Goal: Task Accomplishment & Management: Use online tool/utility

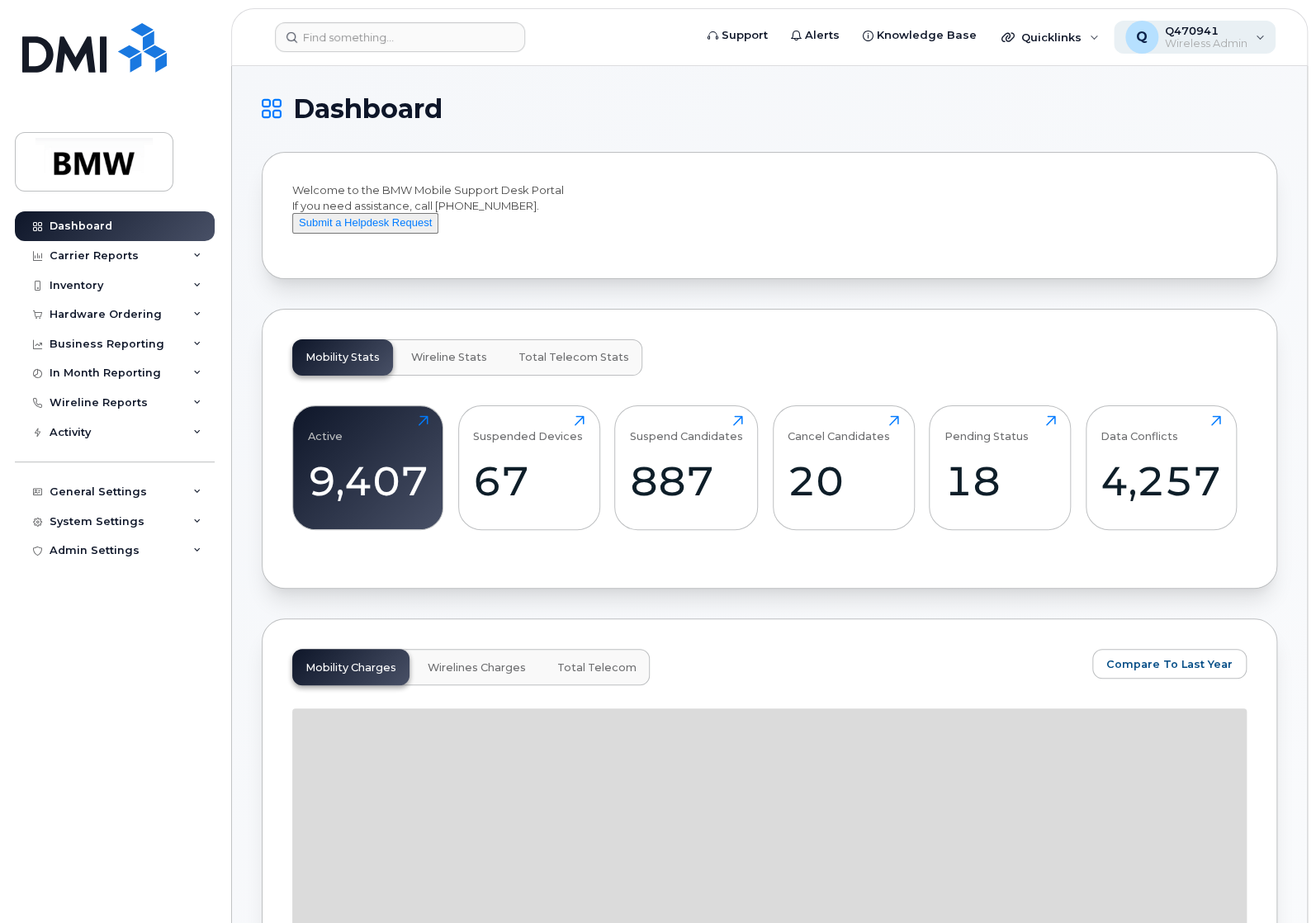
click at [1220, 44] on span "Wireless Admin" at bounding box center [1206, 43] width 83 height 13
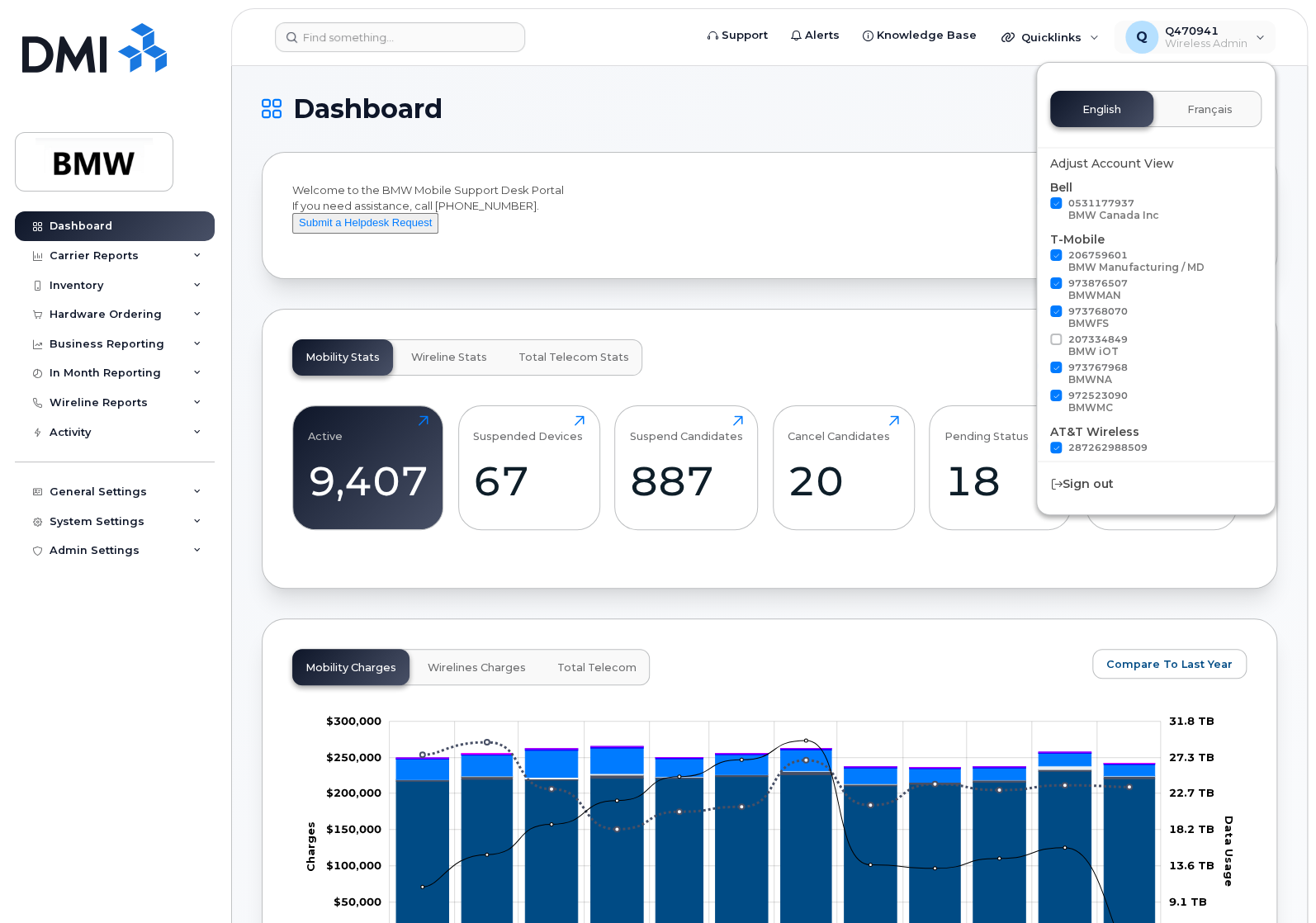
click at [1060, 204] on span at bounding box center [1055, 203] width 12 height 12
click at [1039, 204] on input "0531177937 BMW Canada Inc" at bounding box center [1034, 201] width 8 height 8
checkbox input "false"
click at [1058, 251] on span at bounding box center [1055, 255] width 12 height 12
click at [1039, 251] on input "206759601 BMW Manufacturing / MD" at bounding box center [1034, 253] width 8 height 8
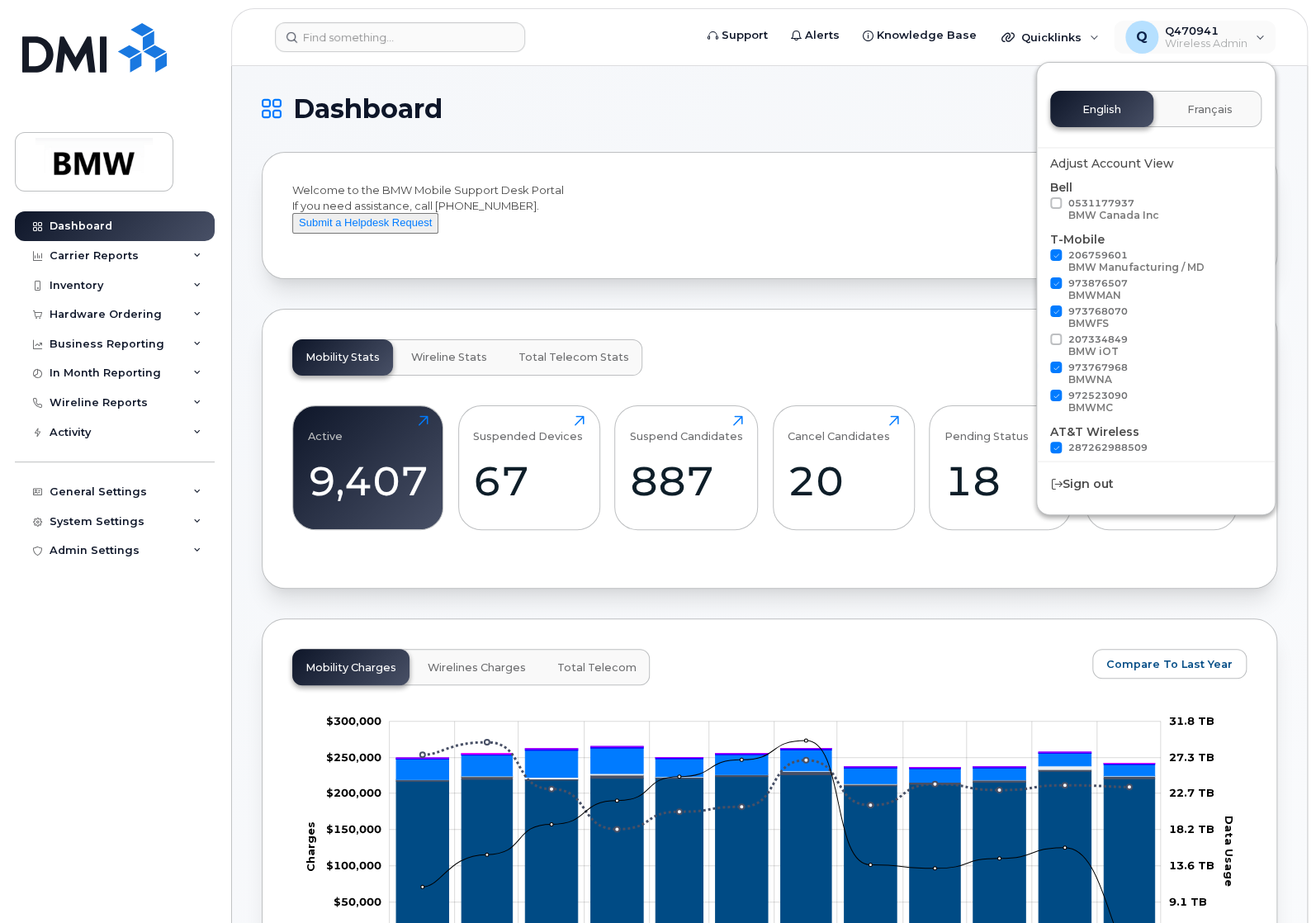
checkbox input "false"
click at [1058, 309] on span at bounding box center [1055, 311] width 12 height 12
click at [1039, 309] on input "973768070 BMWFS" at bounding box center [1034, 310] width 8 height 8
checkbox input "false"
click at [1059, 397] on span at bounding box center [1055, 395] width 12 height 12
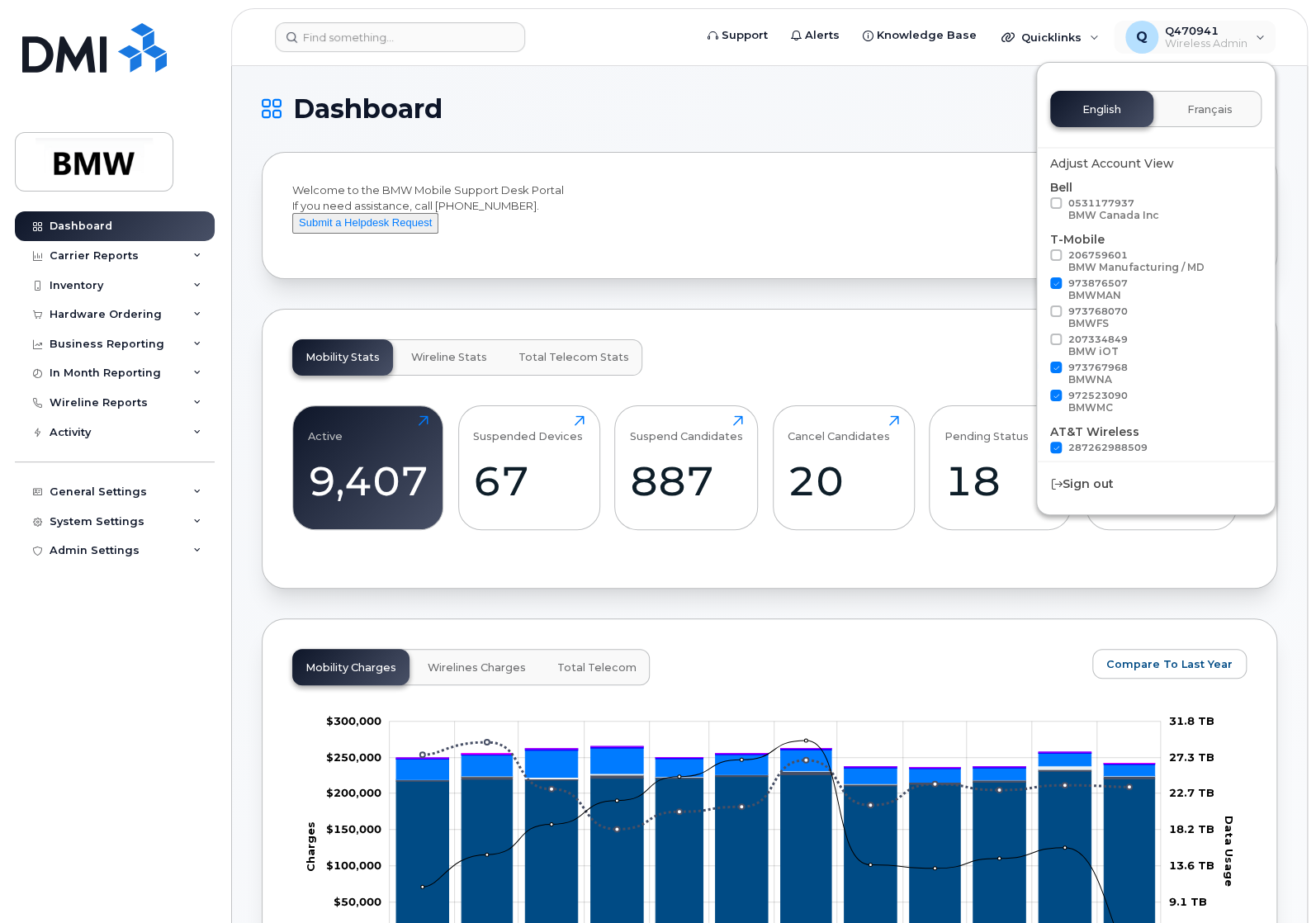
click at [1039, 397] on input "972523090 BMWMC" at bounding box center [1034, 393] width 8 height 8
checkbox input "false"
click at [1055, 426] on span at bounding box center [1055, 426] width 12 height 12
click at [1039, 426] on input "287262988840 BMWMC" at bounding box center [1034, 424] width 8 height 8
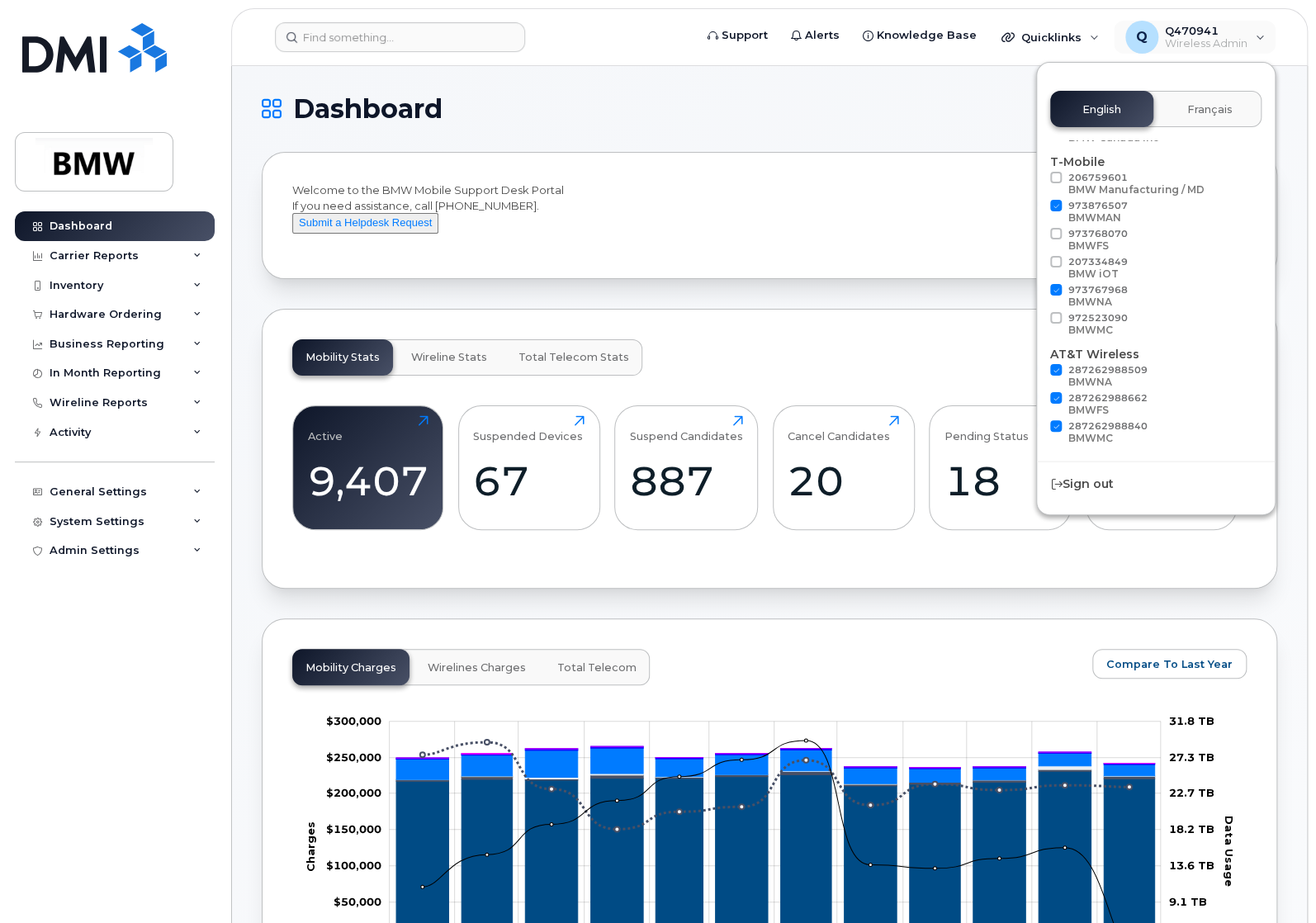
checkbox input "false"
click at [1055, 397] on span at bounding box center [1055, 398] width 12 height 12
click at [1039, 397] on input "287262988662 BMWFS" at bounding box center [1034, 396] width 8 height 8
checkbox input "false"
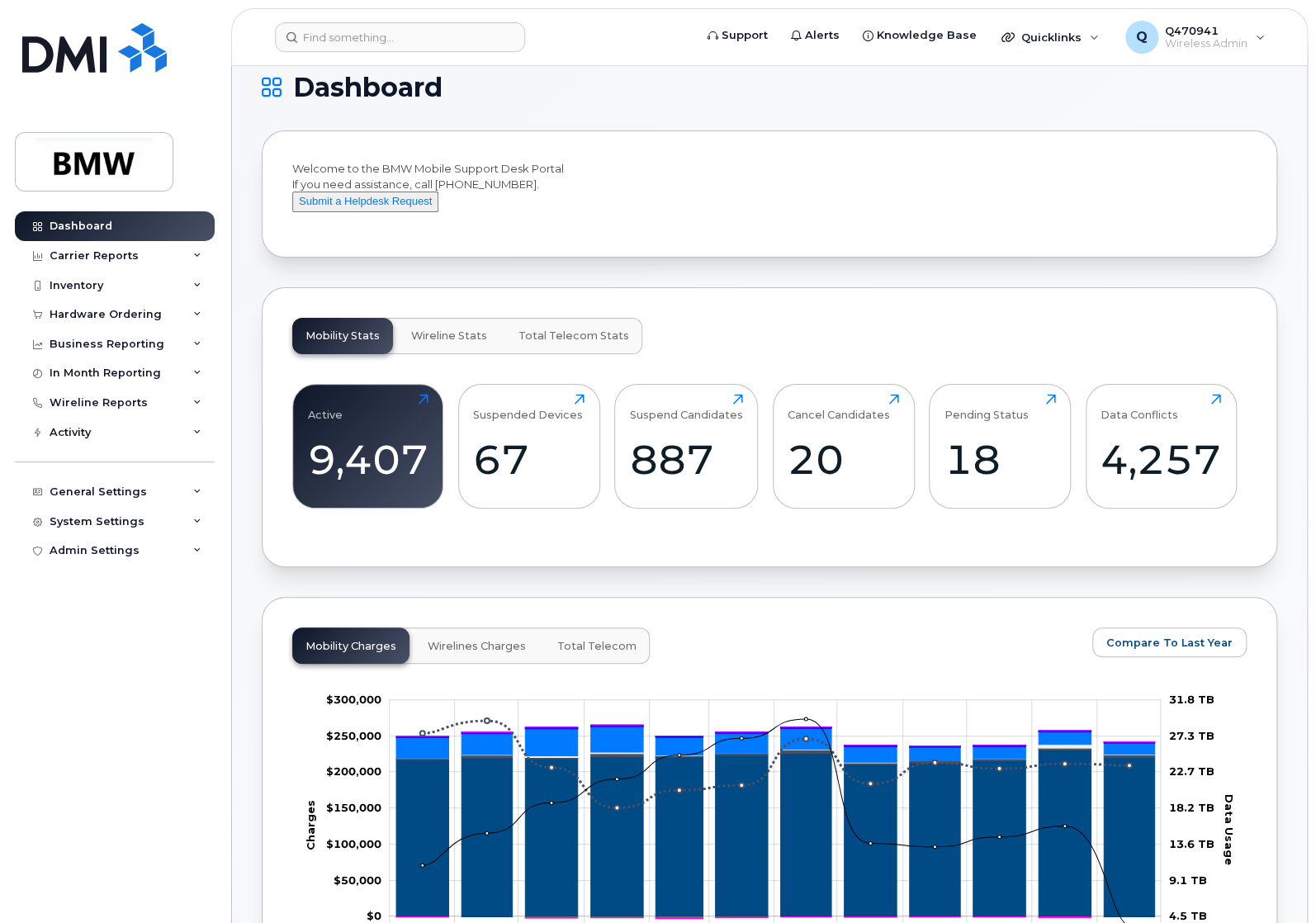
scroll to position [0, 0]
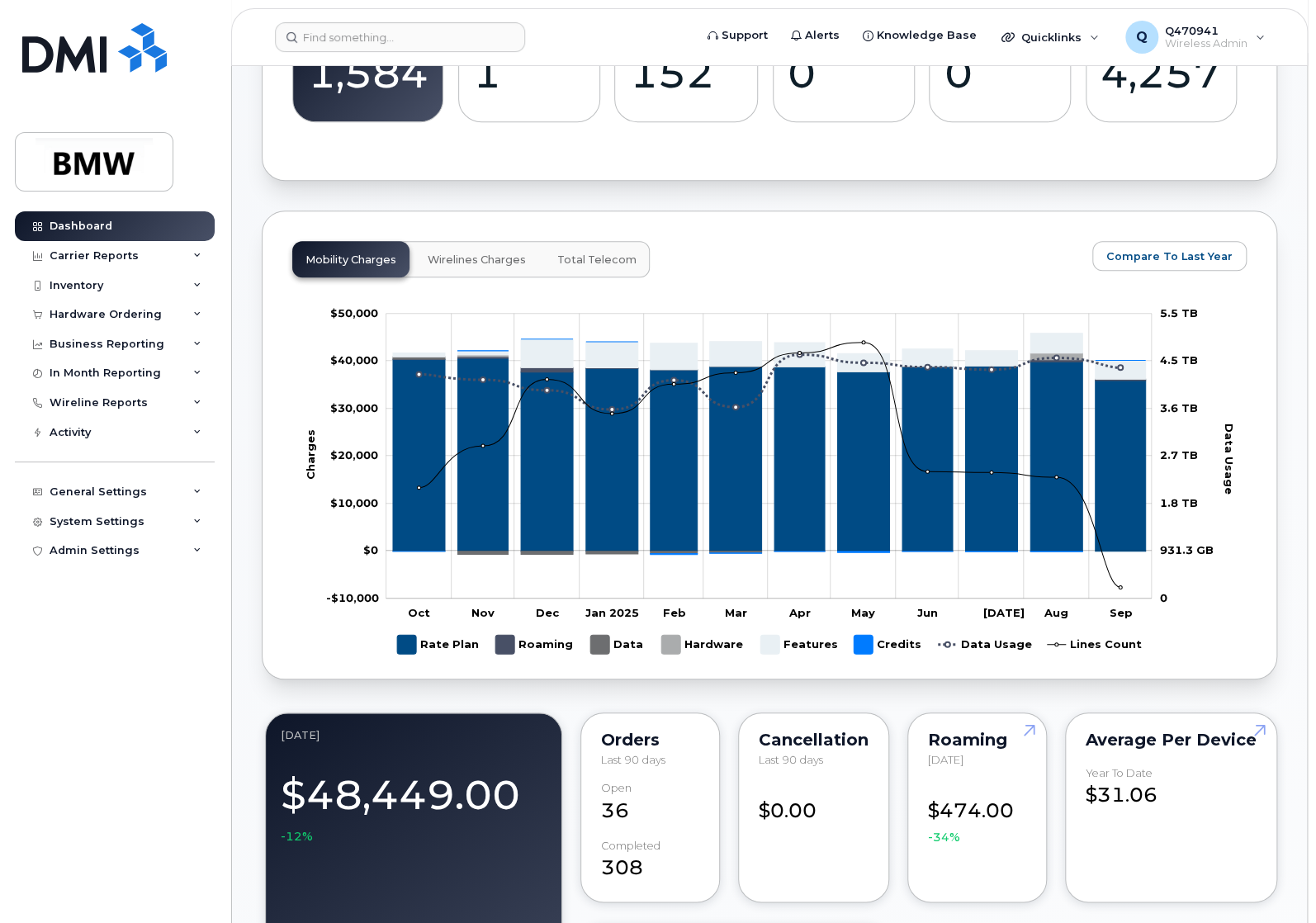
scroll to position [165, 0]
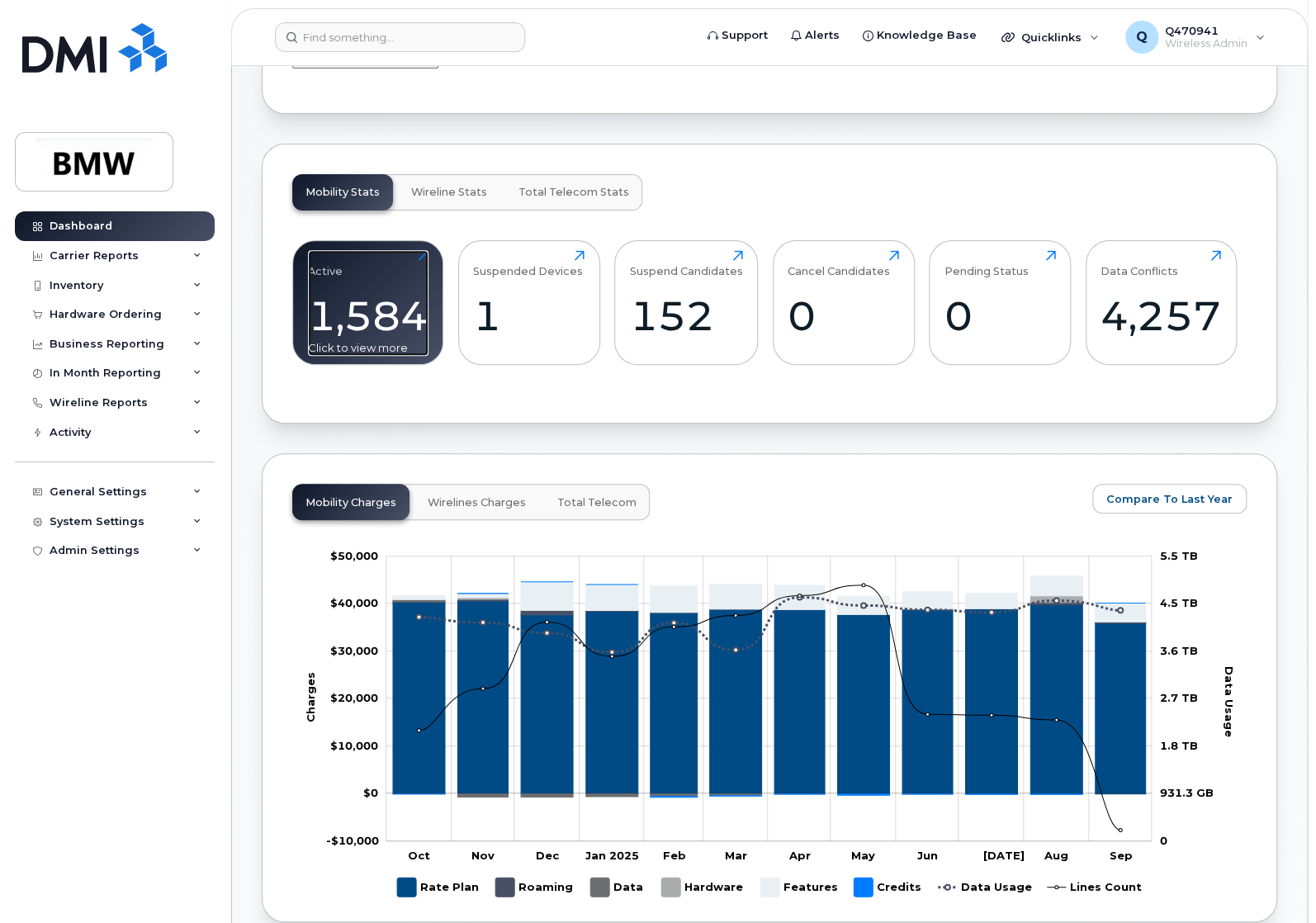
click at [344, 337] on div "1,584" at bounding box center [367, 315] width 121 height 49
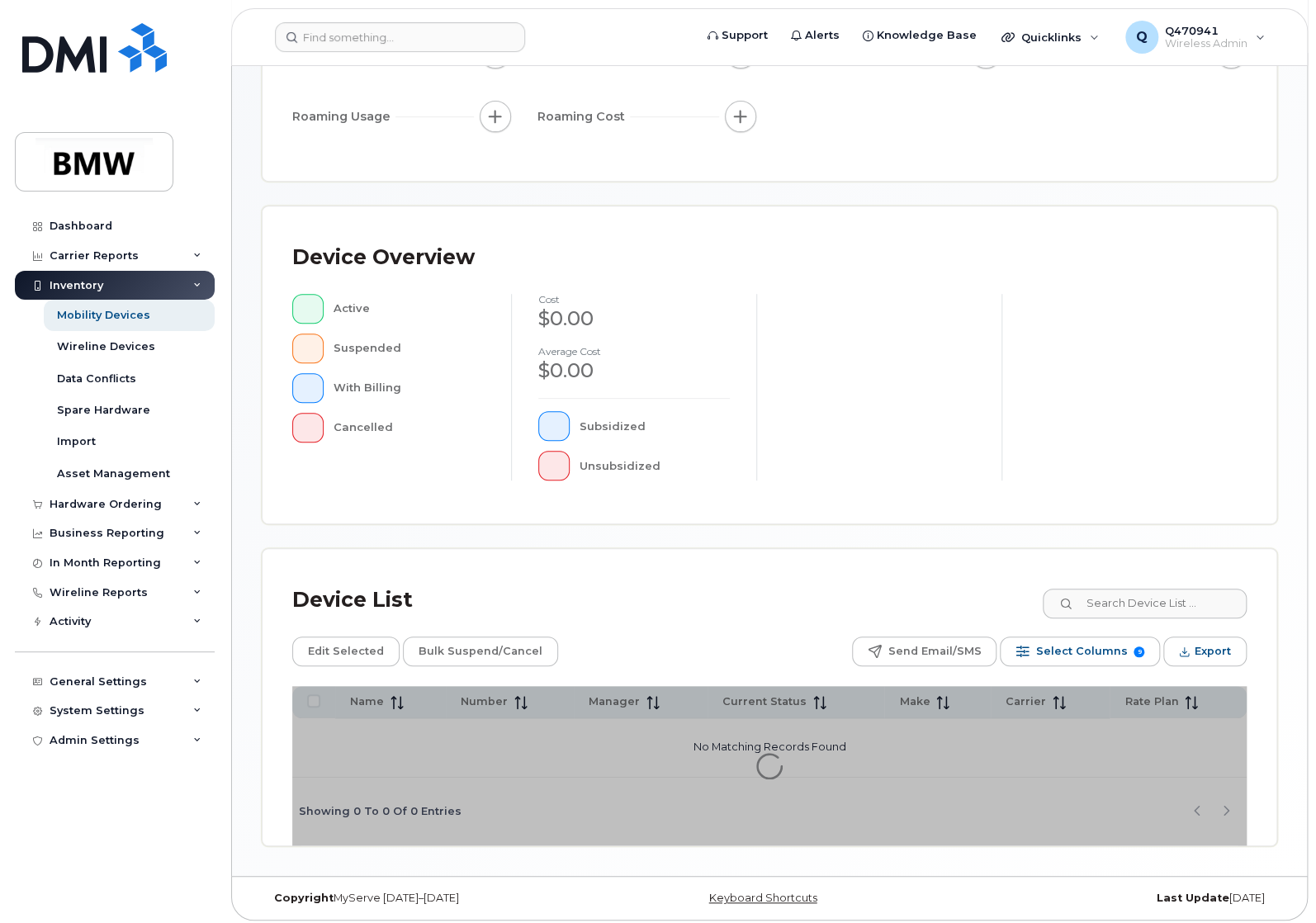
scroll to position [275, 0]
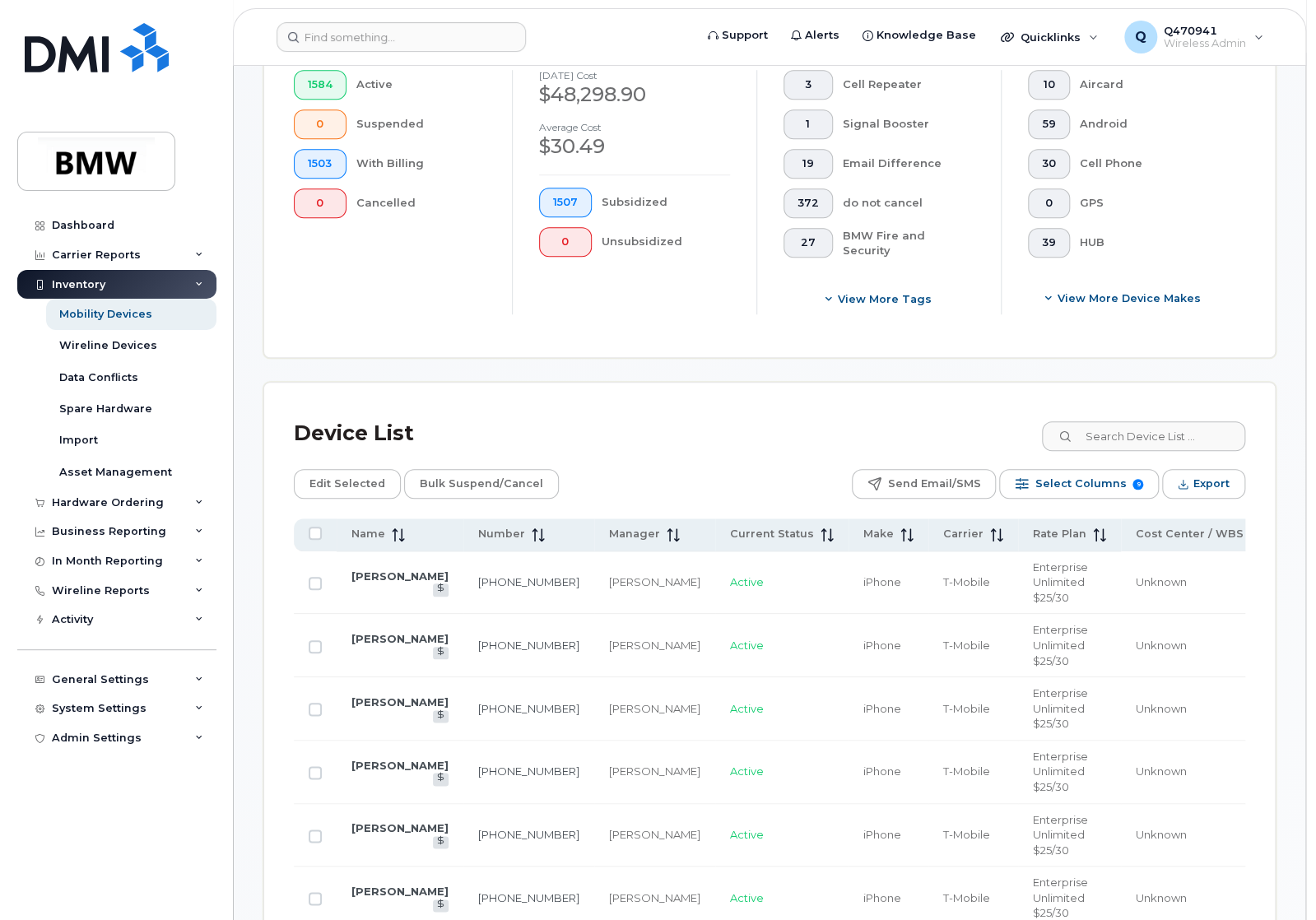
scroll to position [685, 0]
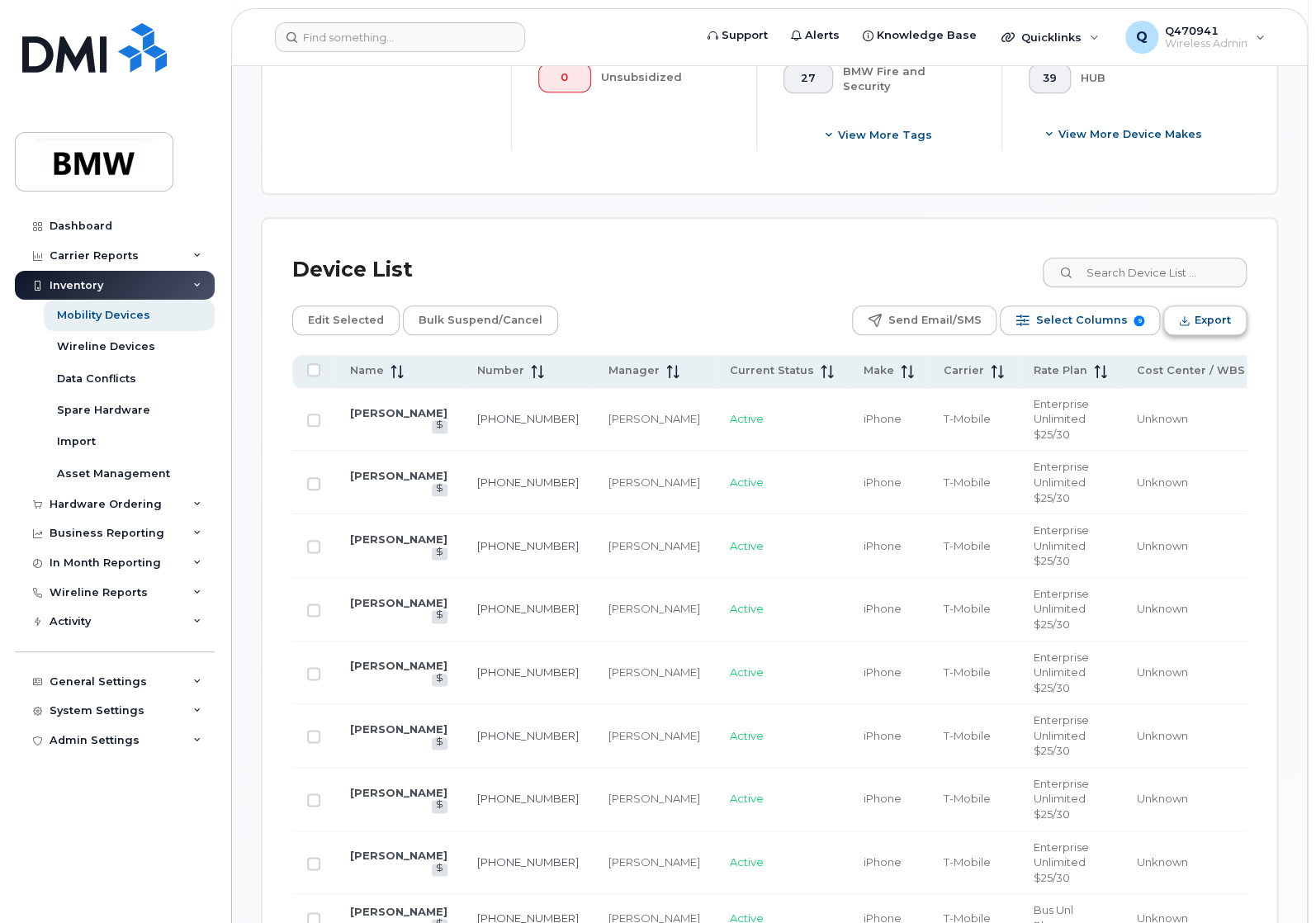
click at [1205, 324] on span "Export" at bounding box center [1212, 320] width 36 height 25
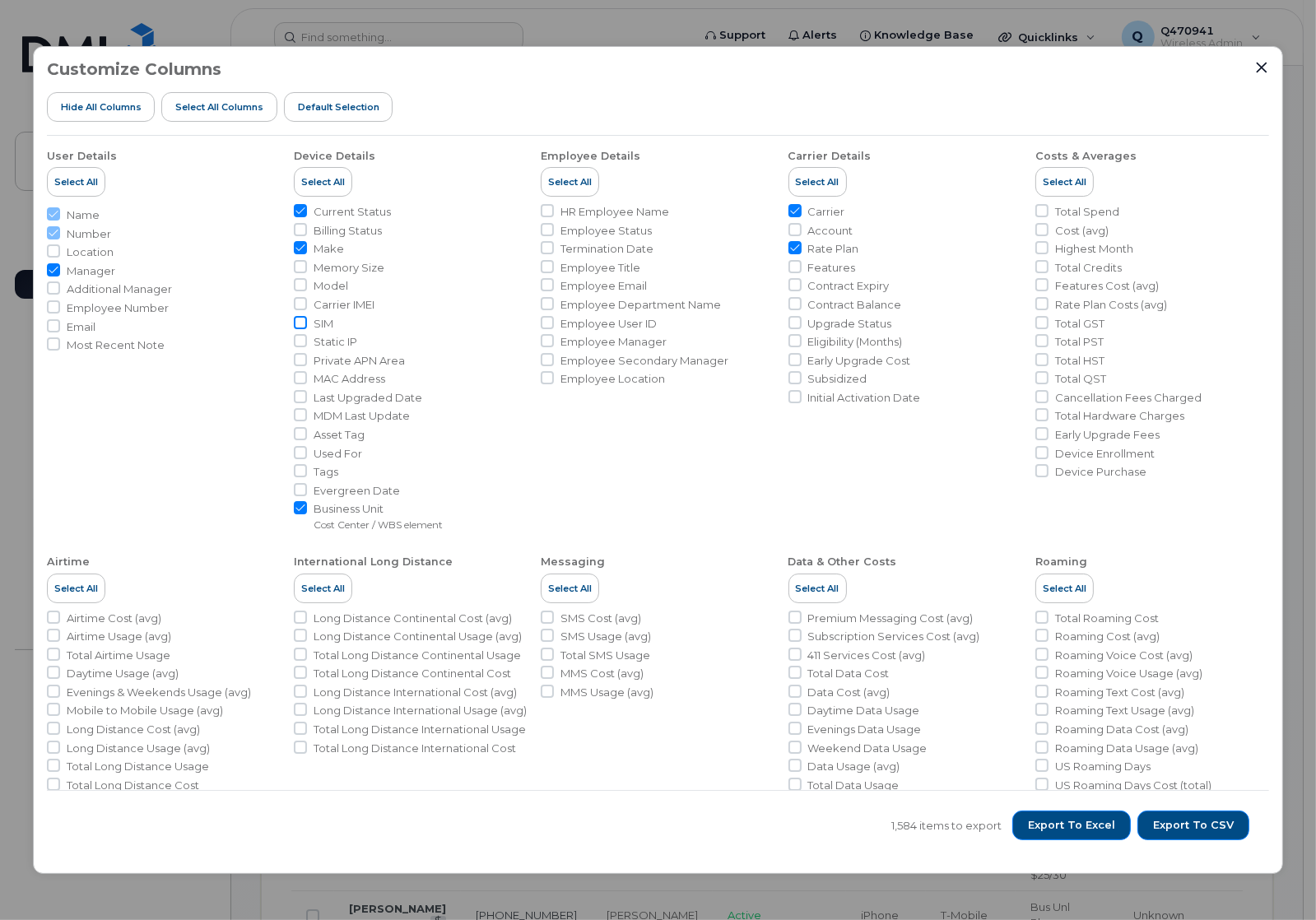
click at [297, 319] on input "SIM" at bounding box center [300, 322] width 13 height 13
checkbox input "true"
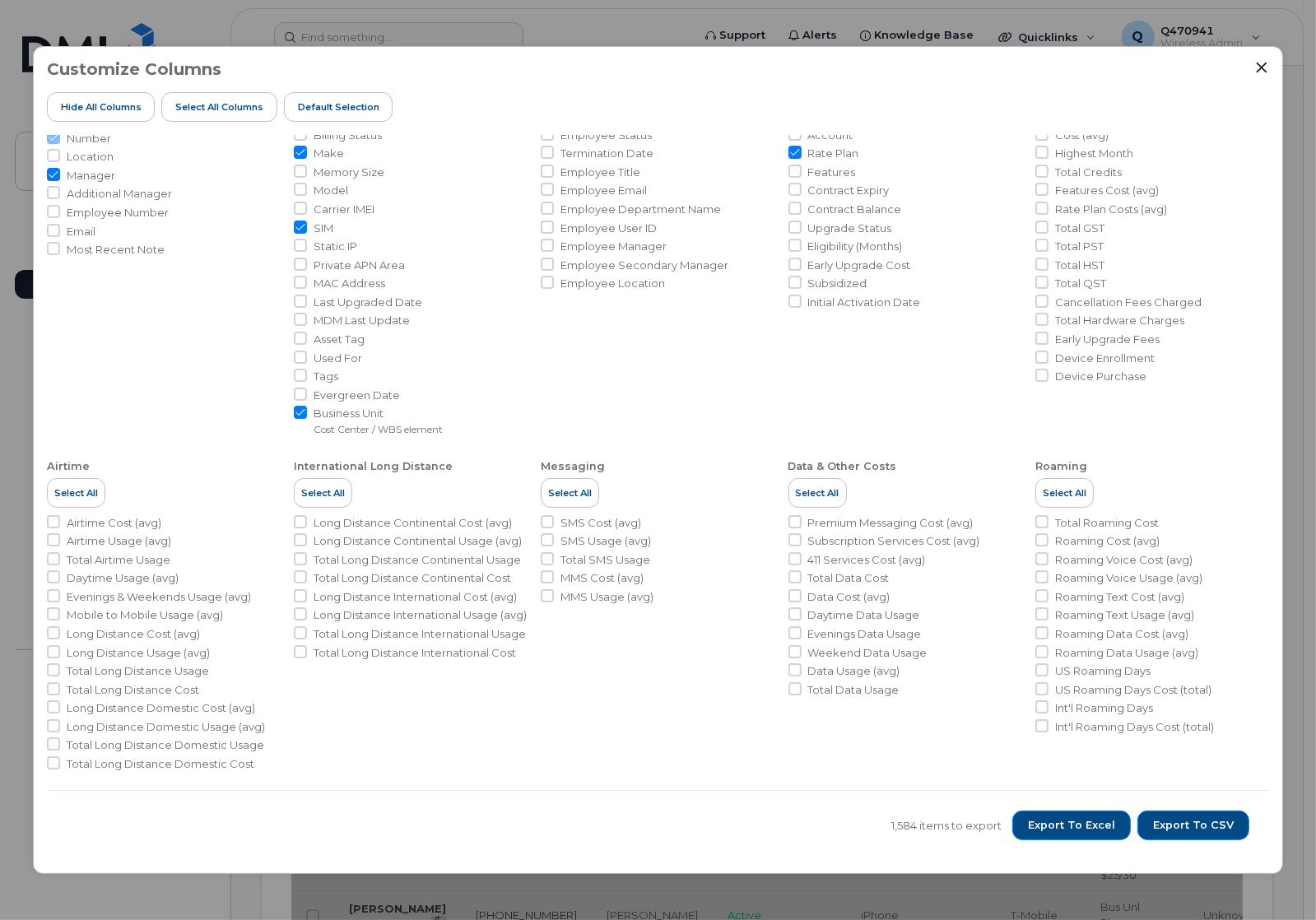
scroll to position [96, 0]
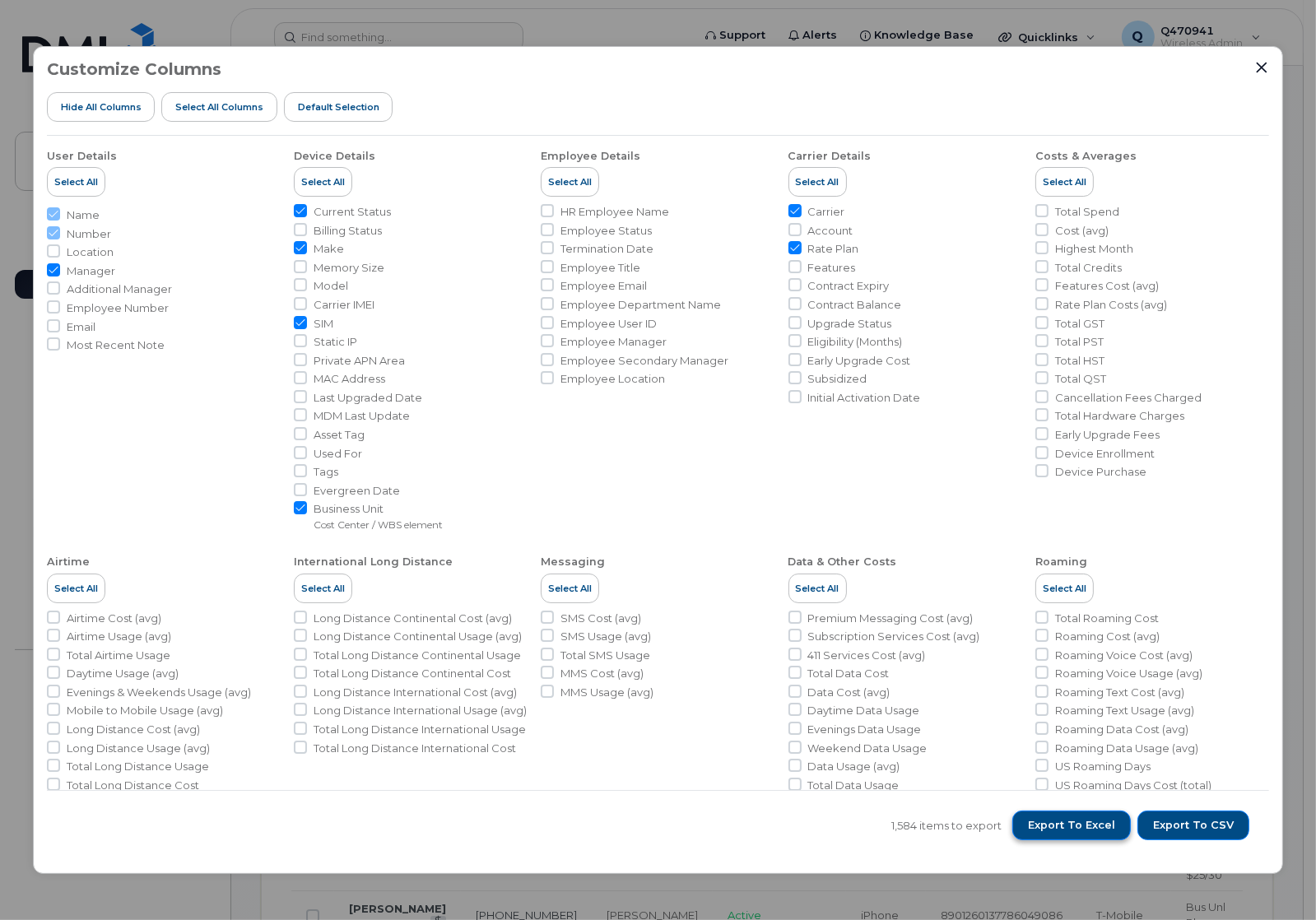
click at [1115, 834] on button "Export to Excel" at bounding box center [1072, 825] width 118 height 29
